Goal: Find specific page/section: Find specific page/section

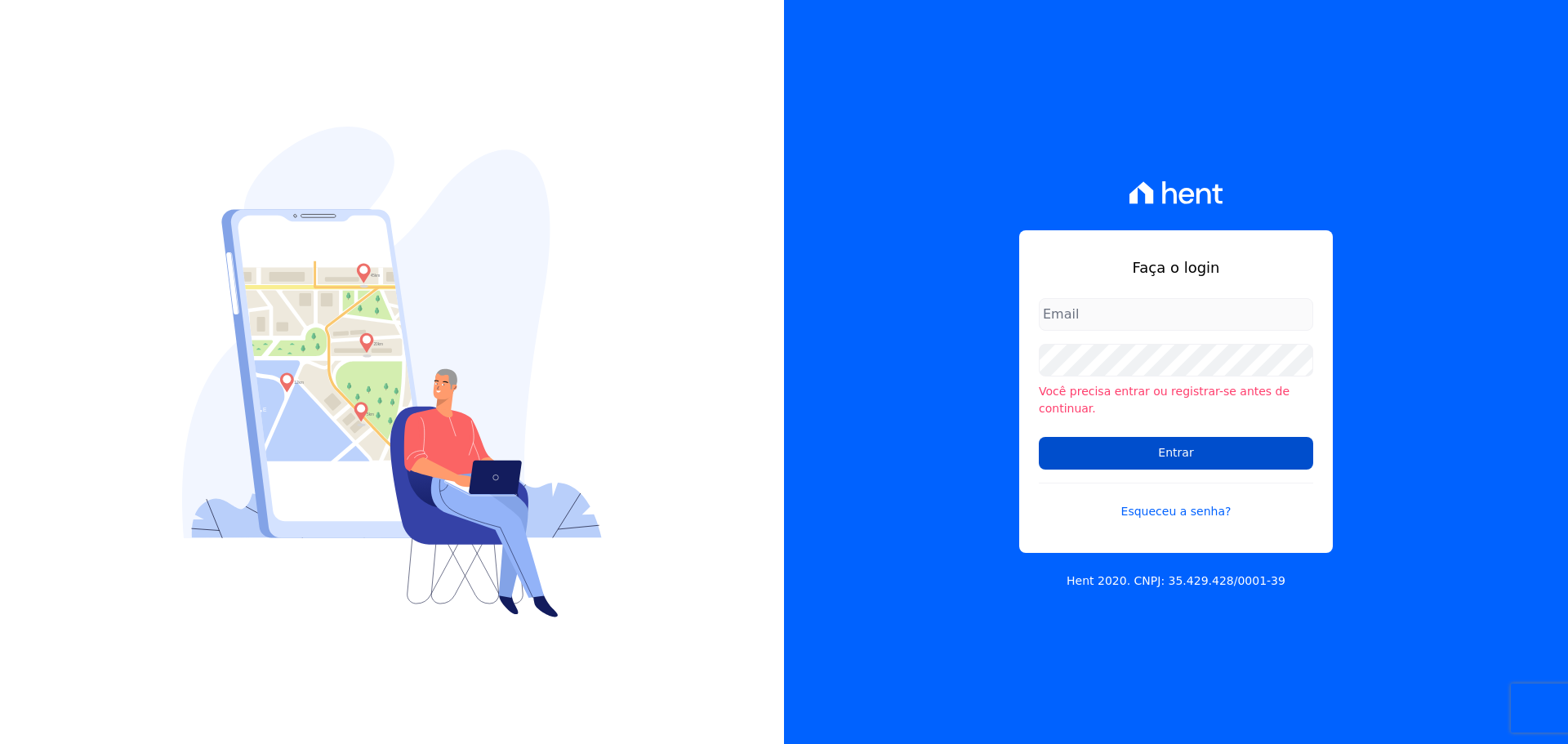
type input "gabriel@msarandu.com.br"
click at [1116, 455] on input "Entrar" at bounding box center [1175, 453] width 275 height 33
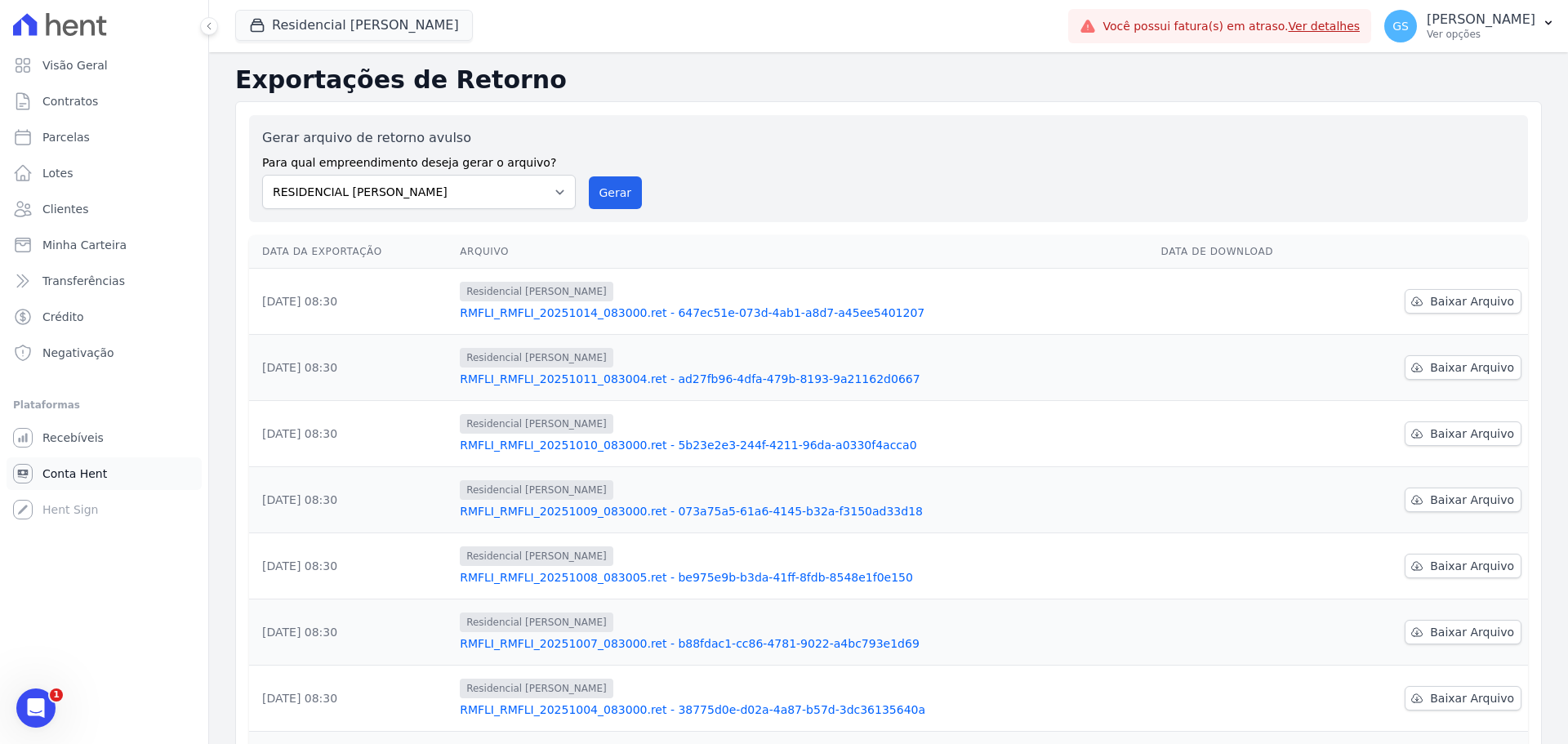
click at [78, 468] on span "Conta Hent" at bounding box center [74, 473] width 64 height 16
